Goal: Information Seeking & Learning: Learn about a topic

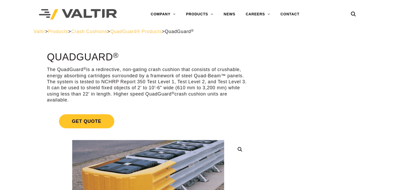
click at [93, 31] on span "Crash Cushions" at bounding box center [89, 31] width 36 height 5
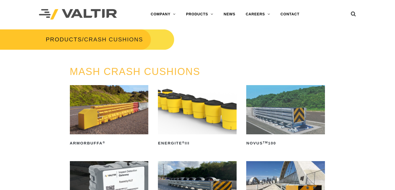
click at [81, 108] on img at bounding box center [109, 109] width 79 height 49
click at [183, 110] on img at bounding box center [197, 109] width 79 height 49
click at [247, 99] on img at bounding box center [285, 109] width 79 height 49
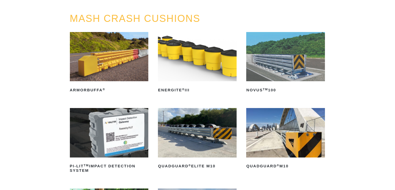
scroll to position [65, 0]
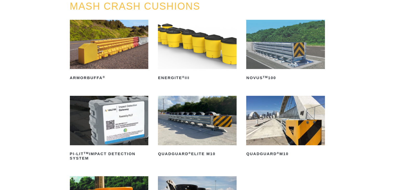
click at [73, 106] on img at bounding box center [109, 120] width 79 height 49
click at [121, 96] on img at bounding box center [109, 120] width 79 height 49
click at [217, 127] on img at bounding box center [197, 120] width 79 height 49
click at [285, 116] on img at bounding box center [285, 120] width 79 height 49
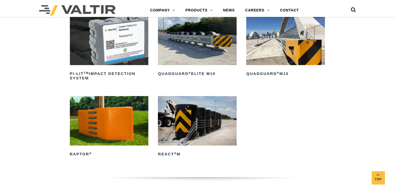
scroll to position [146, 0]
click at [261, 55] on img at bounding box center [285, 39] width 79 height 49
click at [107, 118] on img at bounding box center [109, 120] width 79 height 49
click at [189, 128] on img at bounding box center [197, 120] width 79 height 49
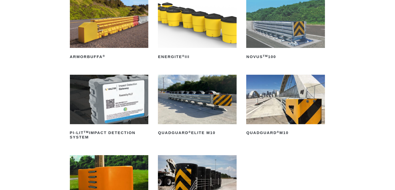
scroll to position [0, 0]
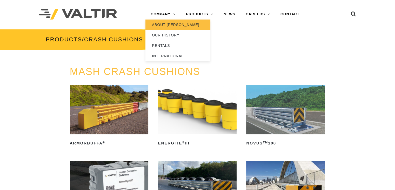
click at [169, 25] on link "ABOUT [PERSON_NAME]" at bounding box center [178, 24] width 65 height 10
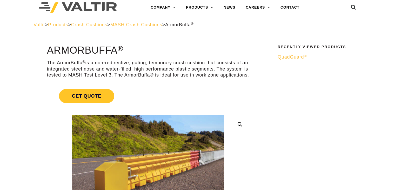
scroll to position [7, 0]
drag, startPoint x: 109, startPoint y: 76, endPoint x: 137, endPoint y: 75, distance: 27.3
click at [137, 75] on p "The ArmorBuffa ® is a non-redirective, gating, temporary crash cushion that con…" at bounding box center [148, 69] width 202 height 18
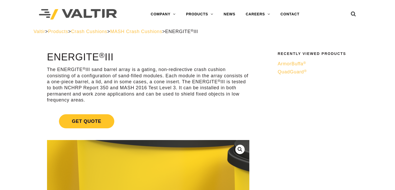
scroll to position [1, 0]
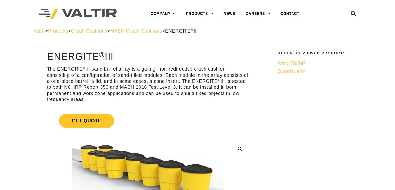
drag, startPoint x: 122, startPoint y: 83, endPoint x: 158, endPoint y: 100, distance: 39.9
click at [158, 100] on p "The ENERGITE ® III sand barrel array is a gating, non-redirective crash cushion…" at bounding box center [148, 84] width 202 height 36
click at [142, 89] on p "The ENERGITE ® III sand barrel array is a gating, non-redirective crash cushion…" at bounding box center [148, 84] width 202 height 36
drag, startPoint x: 220, startPoint y: 87, endPoint x: 105, endPoint y: 89, distance: 115.1
click at [105, 89] on p "The ENERGITE ® III sand barrel array is a gating, non-redirective crash cushion…" at bounding box center [148, 84] width 202 height 36
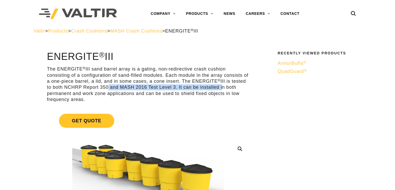
click at [105, 89] on p "The ENERGITE ® III sand barrel array is a gating, non-redirective crash cushion…" at bounding box center [148, 84] width 202 height 36
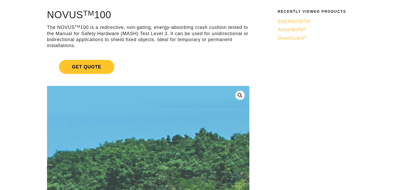
scroll to position [32, 0]
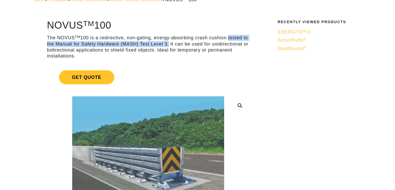
drag, startPoint x: 231, startPoint y: 37, endPoint x: 174, endPoint y: 45, distance: 57.0
click at [174, 45] on p "The NOVUS TM 100 is a redirective, non-gating, energy-absorbing crash cushion t…" at bounding box center [148, 47] width 202 height 24
copy p "tested to the Manual for Safety Hardware (MASH) Test Level 3."
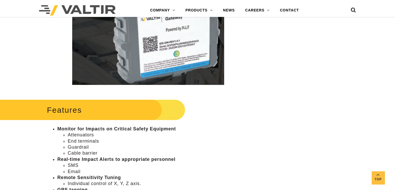
scroll to position [214, 0]
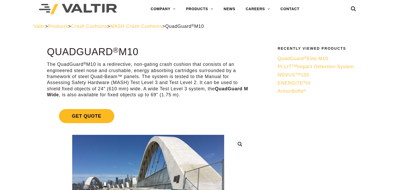
scroll to position [6, 0]
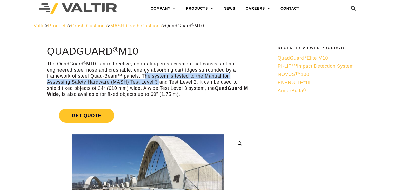
drag, startPoint x: 143, startPoint y: 78, endPoint x: 157, endPoint y: 82, distance: 15.5
click at [157, 82] on p "The QuadGuard ® M10 is a redirective, non-gating crash cushion that consists of…" at bounding box center [148, 79] width 202 height 36
copy p "The system is tested to the Manual for Assessing Safety Hardware (MASH) Test Le…"
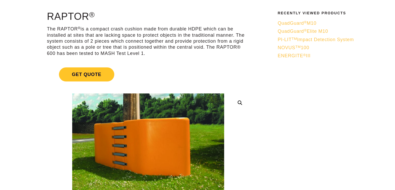
scroll to position [41, 0]
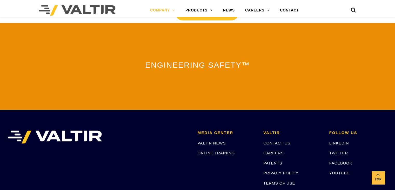
scroll to position [1180, 0]
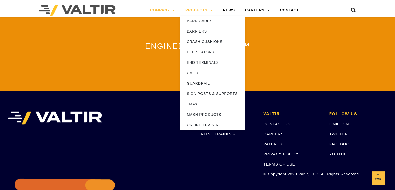
click at [197, 6] on link "PRODUCTS" at bounding box center [199, 10] width 38 height 10
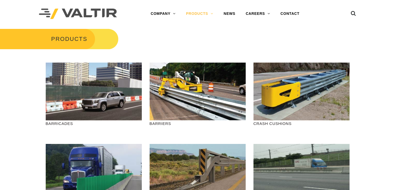
scroll to position [9, 0]
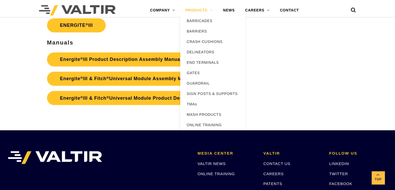
scroll to position [915, 0]
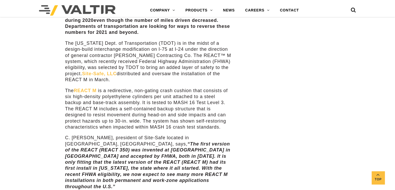
scroll to position [420, 0]
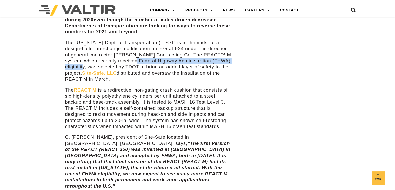
drag, startPoint x: 139, startPoint y: 60, endPoint x: 84, endPoint y: 67, distance: 55.0
click at [84, 67] on p "The [US_STATE] Dept. of Transportation (TDOT) is in the midst of a design-build…" at bounding box center [149, 61] width 168 height 43
copy p "Federal Highway Administration (FHWA) eligibility"
click at [116, 56] on p "The [US_STATE] Dept. of Transportation (TDOT) is in the midst of a design-build…" at bounding box center [149, 61] width 168 height 43
drag, startPoint x: 118, startPoint y: 61, endPoint x: 84, endPoint y: 68, distance: 34.3
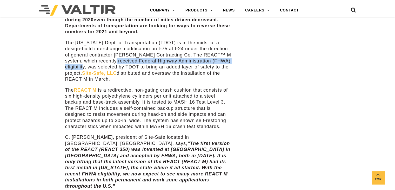
click at [84, 68] on p "The [US_STATE] Dept. of Transportation (TDOT) is in the midst of a design-build…" at bounding box center [149, 61] width 168 height 43
copy p "received Federal Highway Administration (FHWA) eligibility"
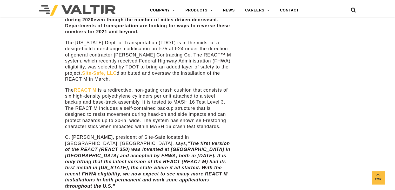
click at [123, 138] on p "C. [PERSON_NAME], president of Site-Safe located in [GEOGRAPHIC_DATA], [GEOGRAP…" at bounding box center [149, 161] width 168 height 55
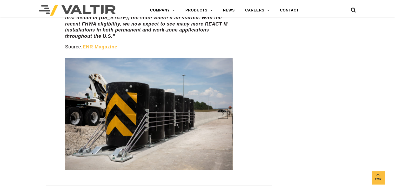
scroll to position [569, 0]
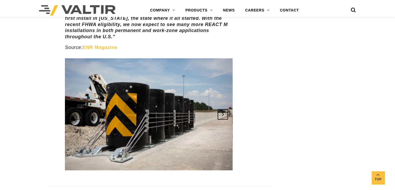
click at [223, 109] on link "Next" at bounding box center [223, 114] width 14 height 14
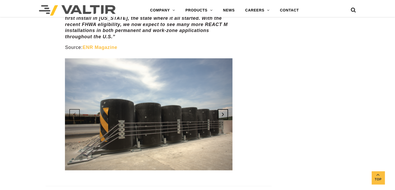
click at [217, 107] on link "Next" at bounding box center [223, 114] width 14 height 14
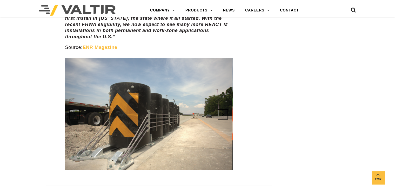
click at [217, 107] on link "Next" at bounding box center [223, 114] width 14 height 14
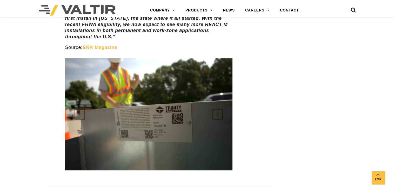
click at [224, 110] on link "Next" at bounding box center [223, 114] width 14 height 14
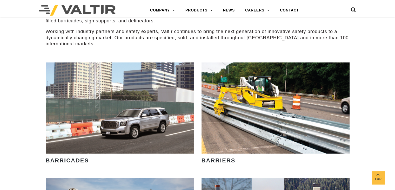
scroll to position [234, 0]
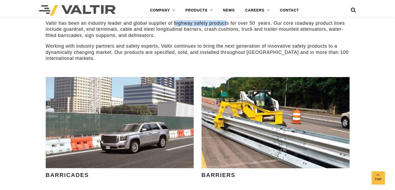
drag, startPoint x: 174, startPoint y: 23, endPoint x: 228, endPoint y: 25, distance: 53.5
click at [228, 25] on p "Valtir has been an industry leader and global supplier of highway safety produc…" at bounding box center [198, 29] width 304 height 18
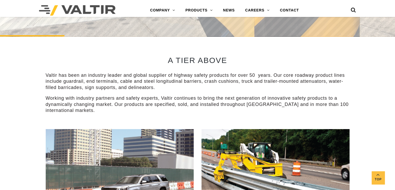
scroll to position [188, 0]
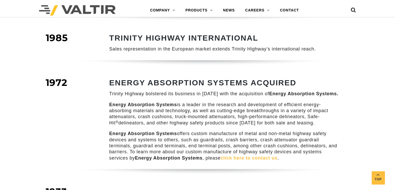
scroll to position [418, 0]
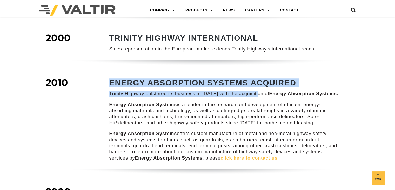
drag, startPoint x: 108, startPoint y: 74, endPoint x: 258, endPoint y: 86, distance: 150.1
click at [258, 86] on div "ENERGY ABSORPTION SYSTEMS ACQUIRED Trinity Highway bolstered its business in [D…" at bounding box center [218, 123] width 249 height 90
click at [125, 78] on strong "ENERGY ABSORPTION SYSTEMS ACQUIRED" at bounding box center [202, 82] width 187 height 9
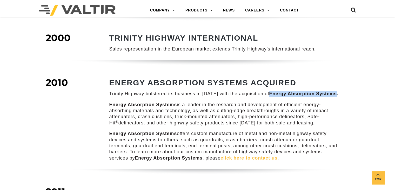
drag, startPoint x: 266, startPoint y: 87, endPoint x: 334, endPoint y: 86, distance: 67.3
click at [334, 91] on strong "Energy Absorption Systems." at bounding box center [303, 93] width 69 height 5
copy strong "Energy Absorption Systems"
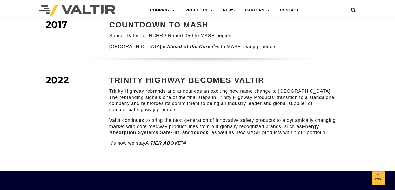
scroll to position [604, 0]
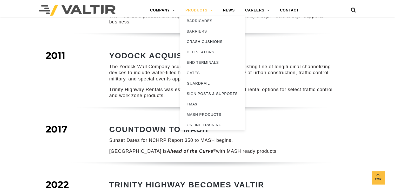
click at [199, 12] on link "PRODUCTS" at bounding box center [199, 10] width 38 height 10
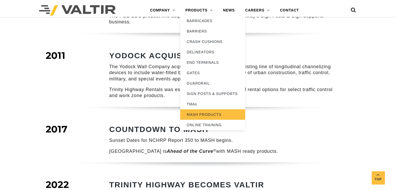
scroll to position [641, 0]
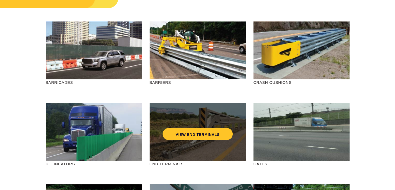
scroll to position [43, 0]
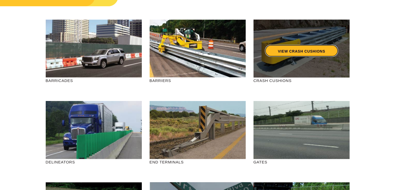
click at [295, 50] on link "VIEW CRASH CUSHIONS" at bounding box center [301, 51] width 73 height 12
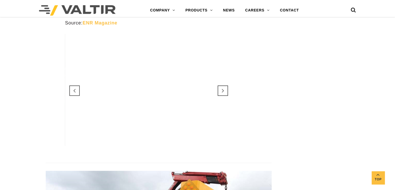
scroll to position [592, 0]
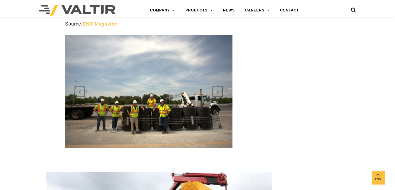
drag, startPoint x: 134, startPoint y: 96, endPoint x: 284, endPoint y: 102, distance: 150.3
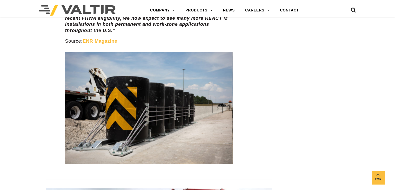
scroll to position [575, 0]
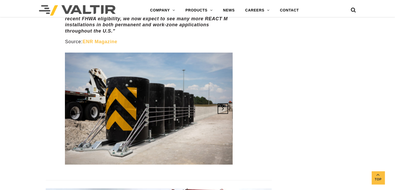
click at [222, 102] on link "Next" at bounding box center [223, 108] width 14 height 14
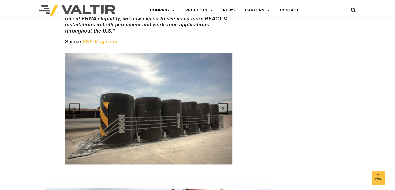
click at [222, 102] on link "Next" at bounding box center [223, 108] width 14 height 14
